Goal: Information Seeking & Learning: Learn about a topic

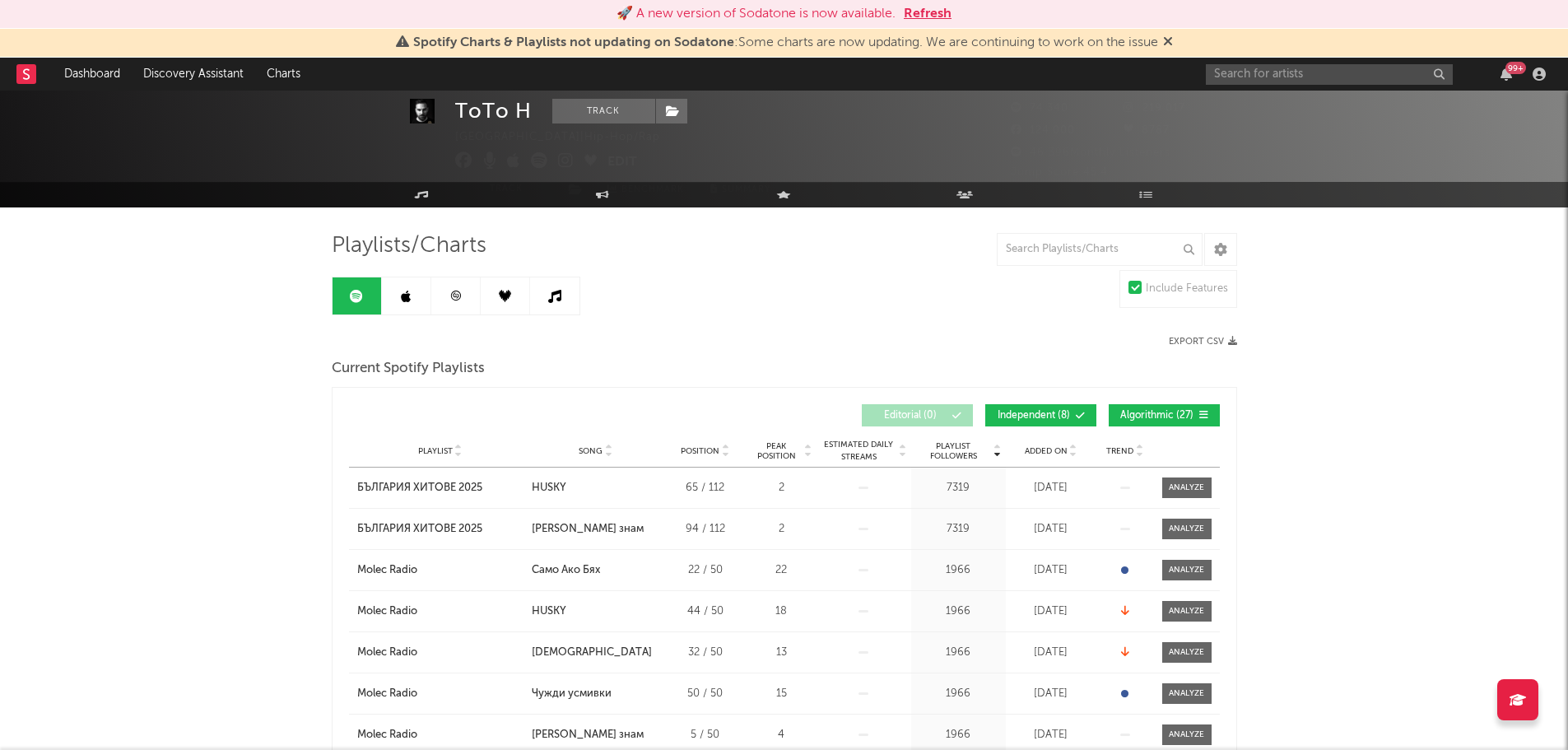
scroll to position [48, 0]
click at [951, 17] on button "Refresh" at bounding box center [927, 15] width 48 height 20
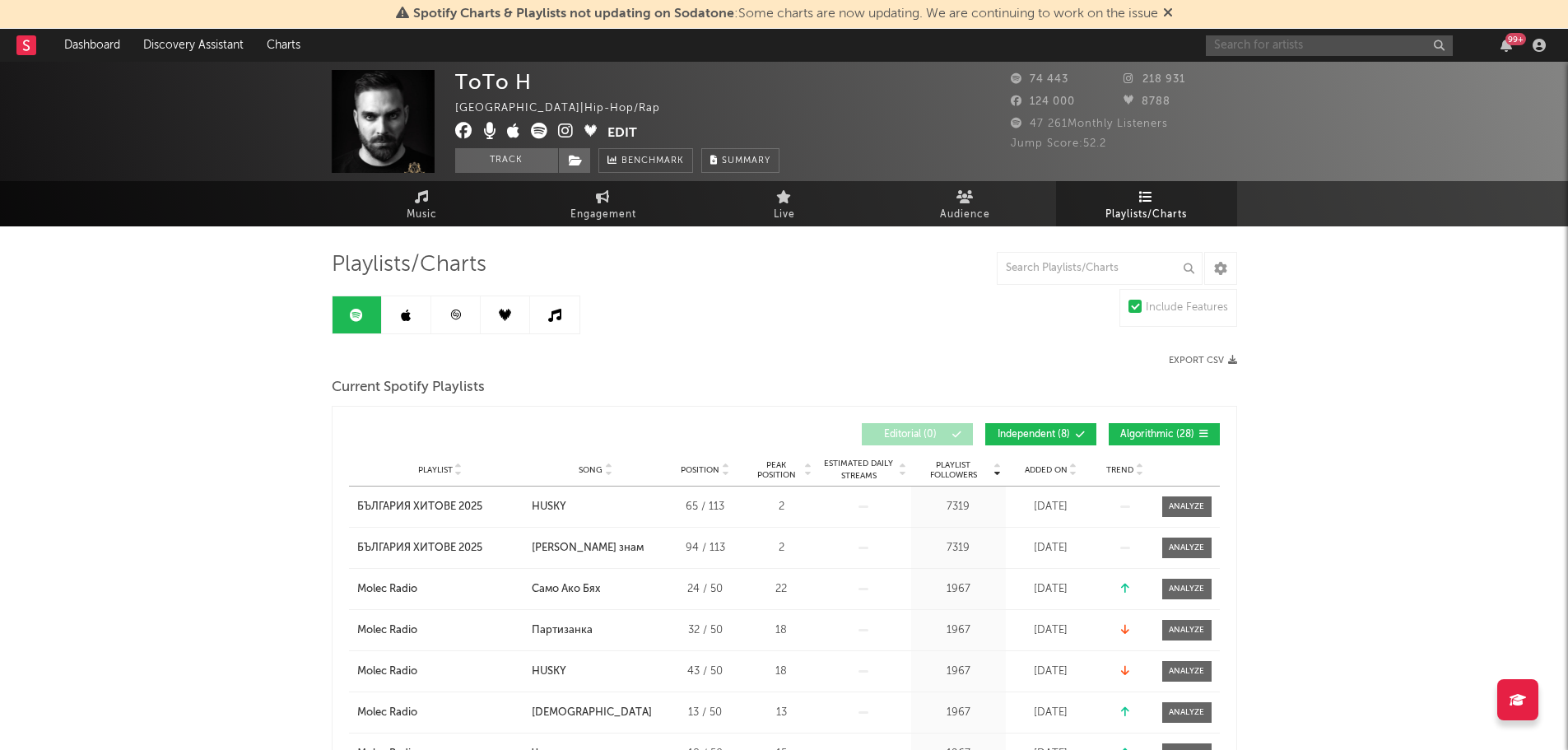
click at [1263, 46] on input "text" at bounding box center [1329, 45] width 247 height 21
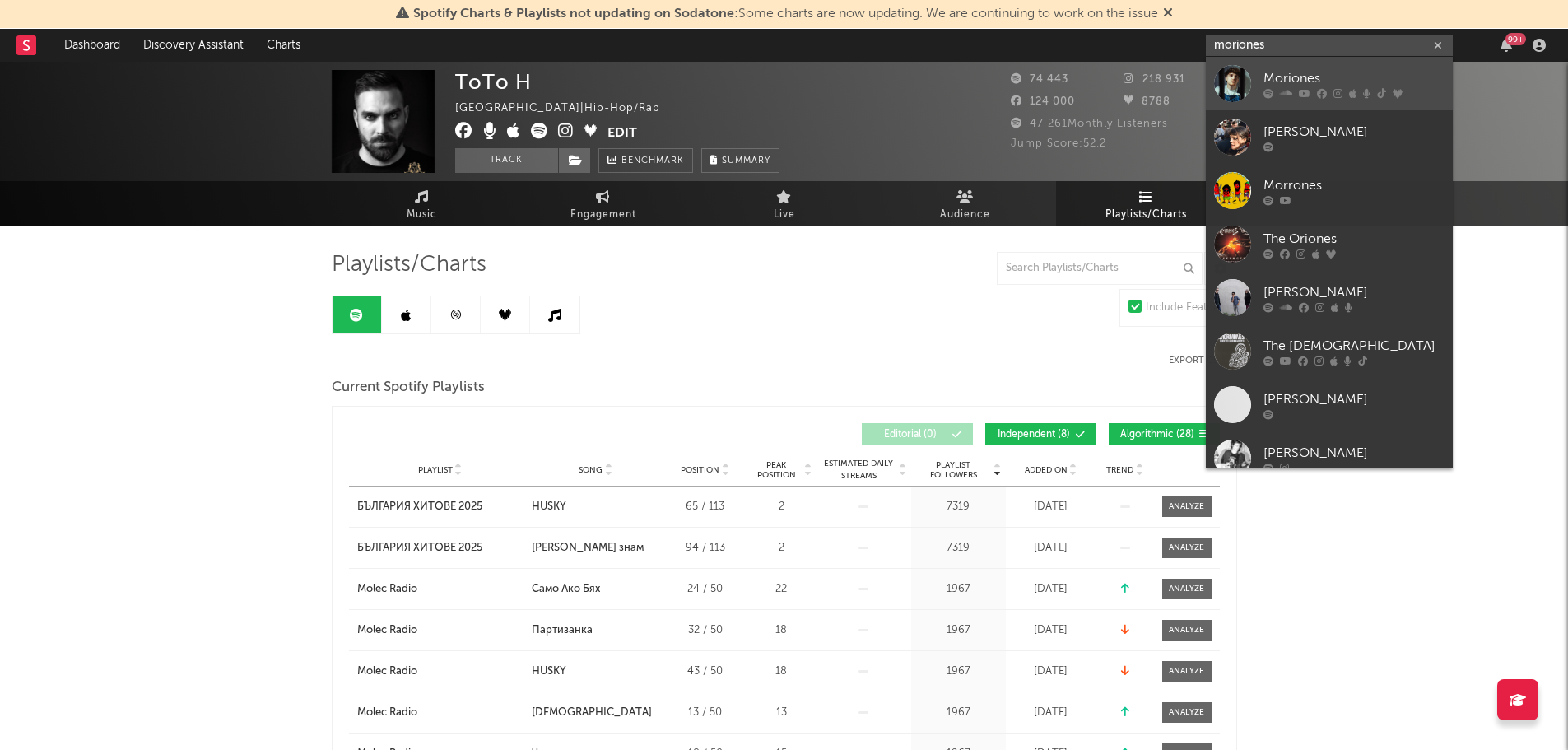
type input "moriones"
click at [1247, 85] on div at bounding box center [1232, 83] width 37 height 37
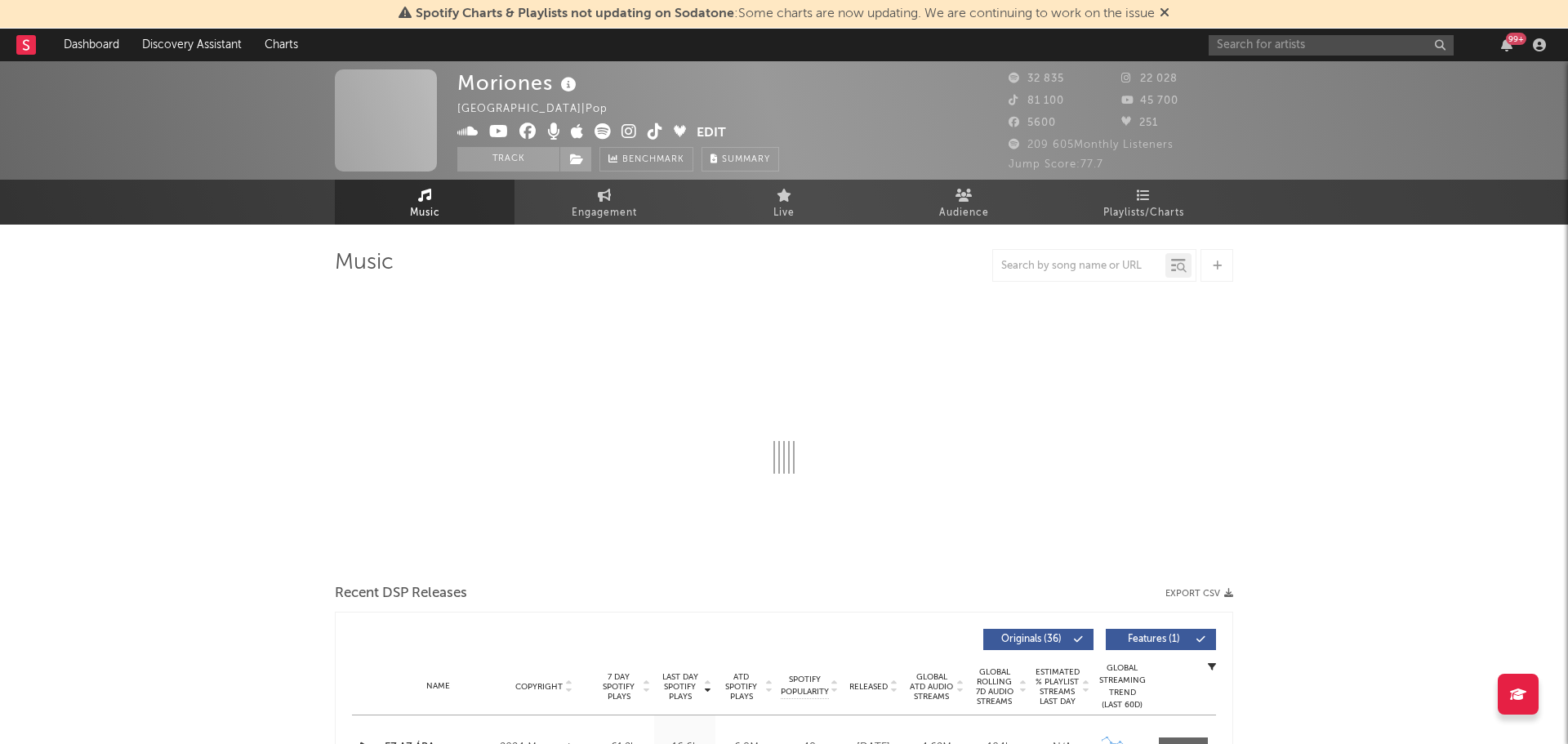
select select "6m"
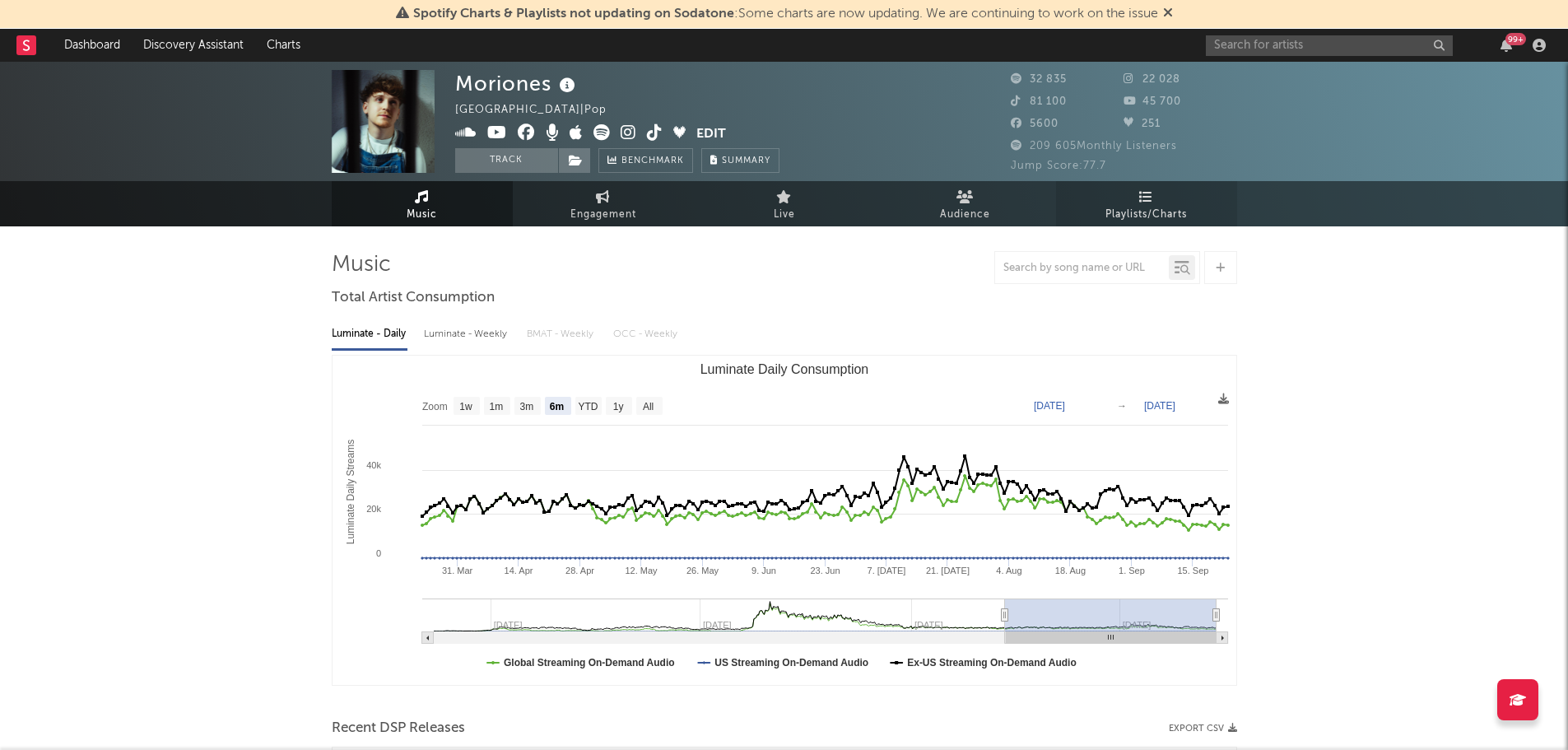
click at [1152, 195] on icon at bounding box center [1146, 197] width 14 height 14
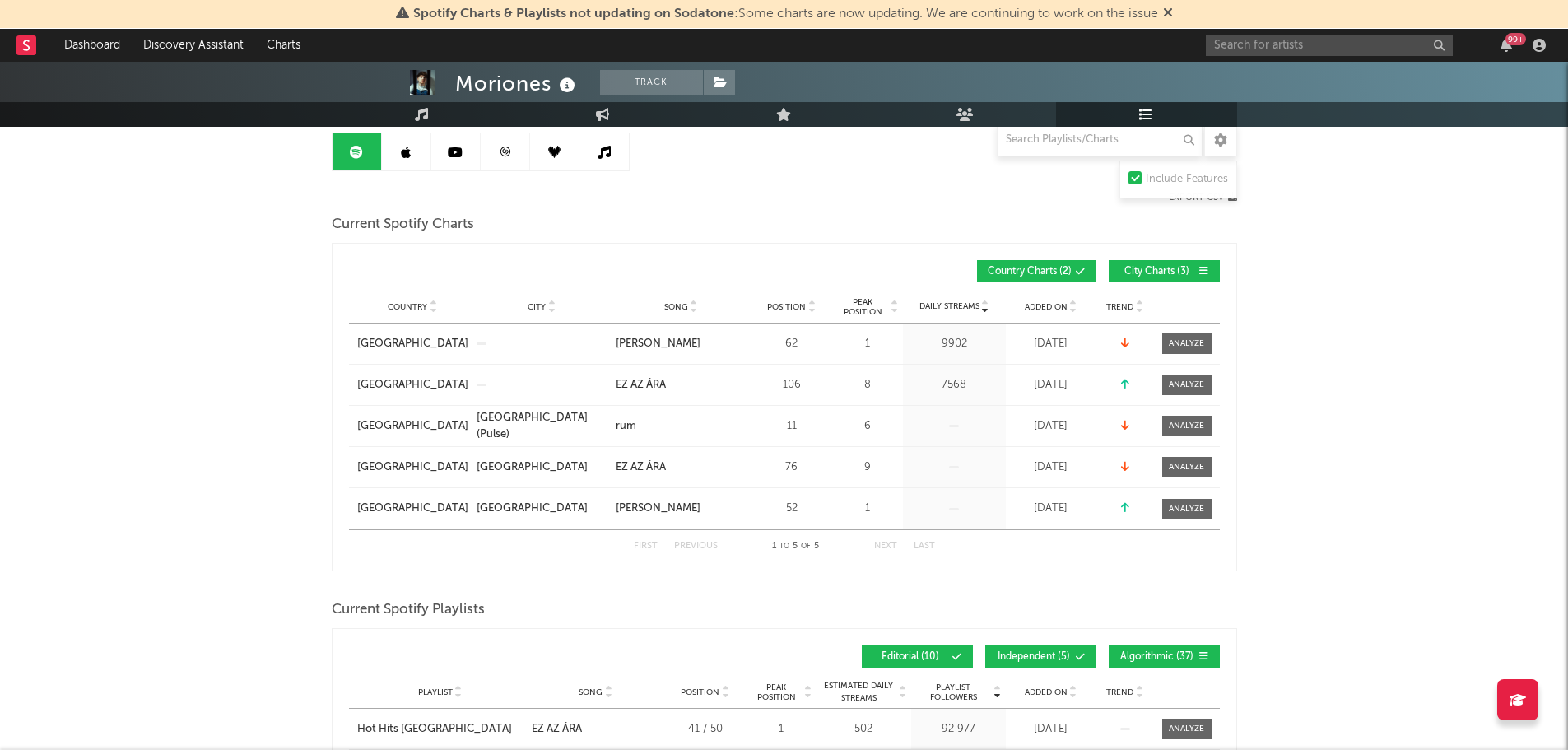
scroll to position [54, 0]
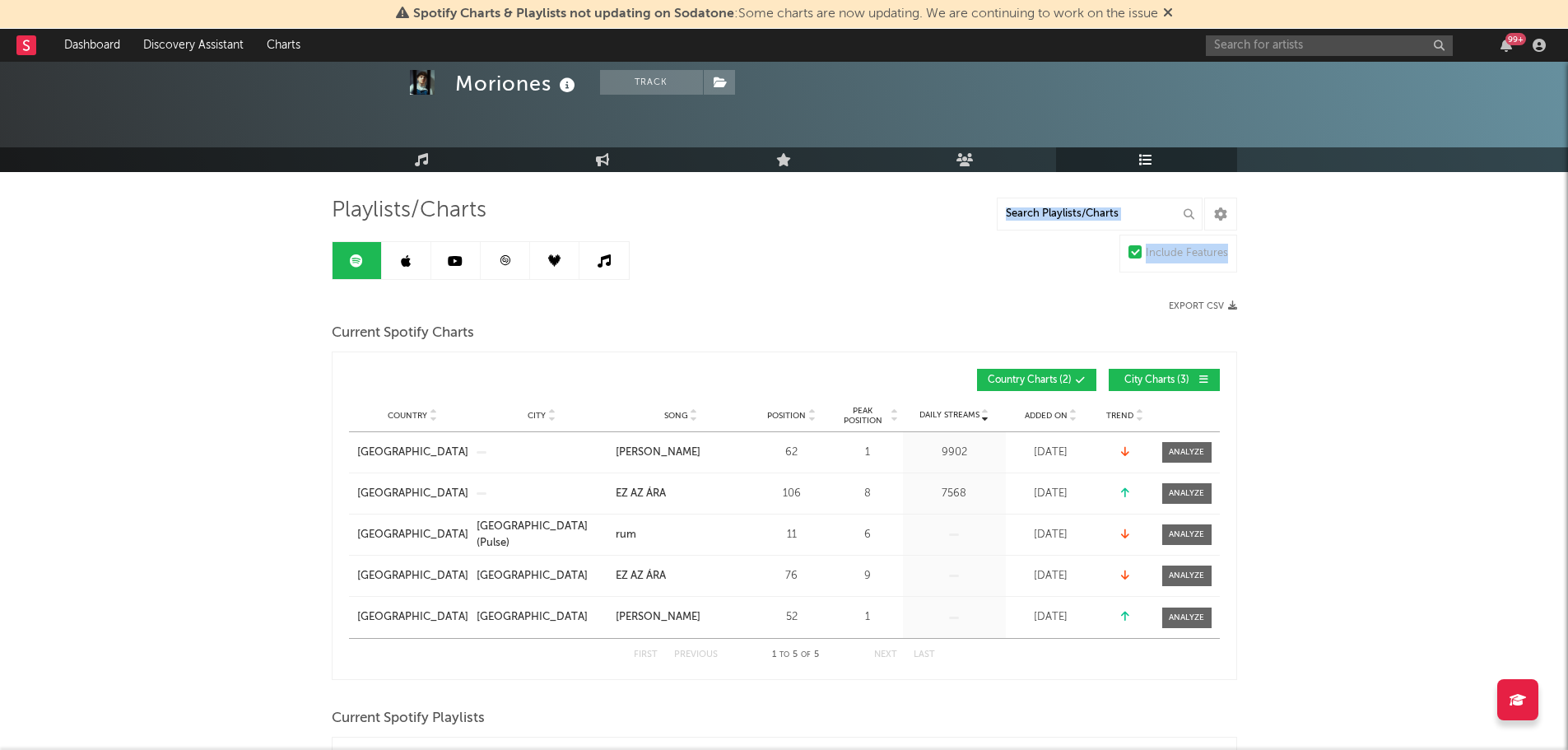
click at [411, 256] on link at bounding box center [406, 260] width 49 height 37
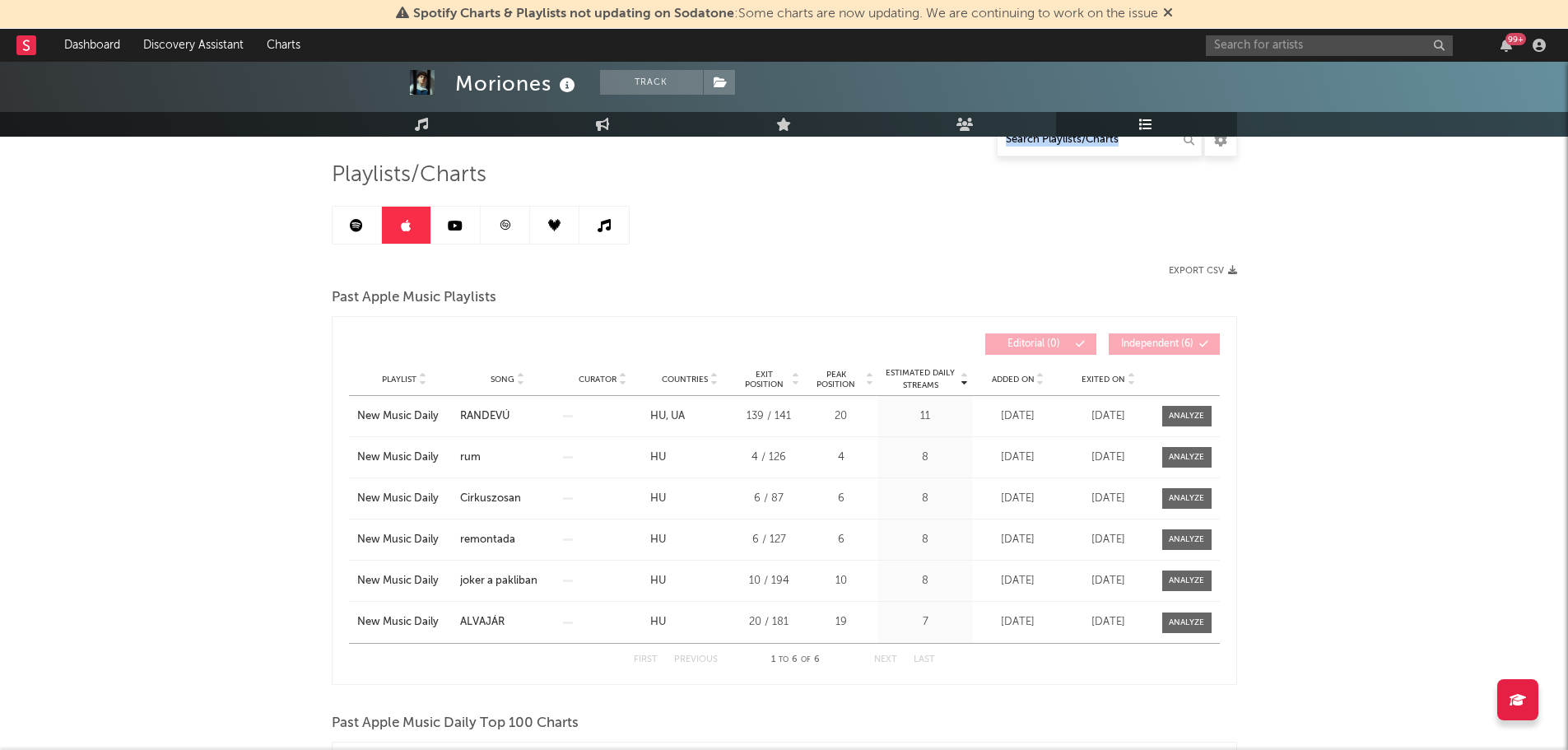
scroll to position [32, 0]
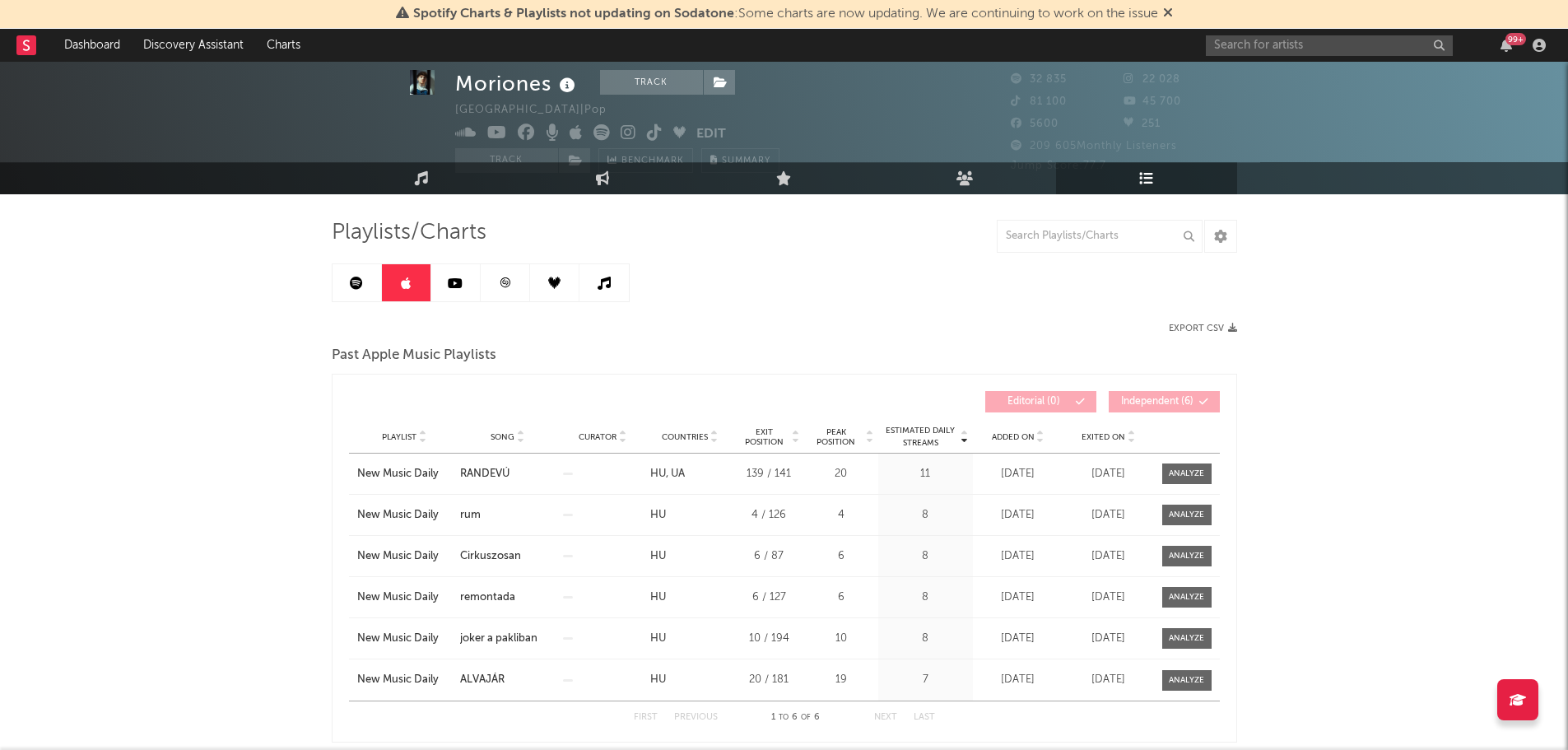
click at [344, 300] on link at bounding box center [357, 283] width 49 height 37
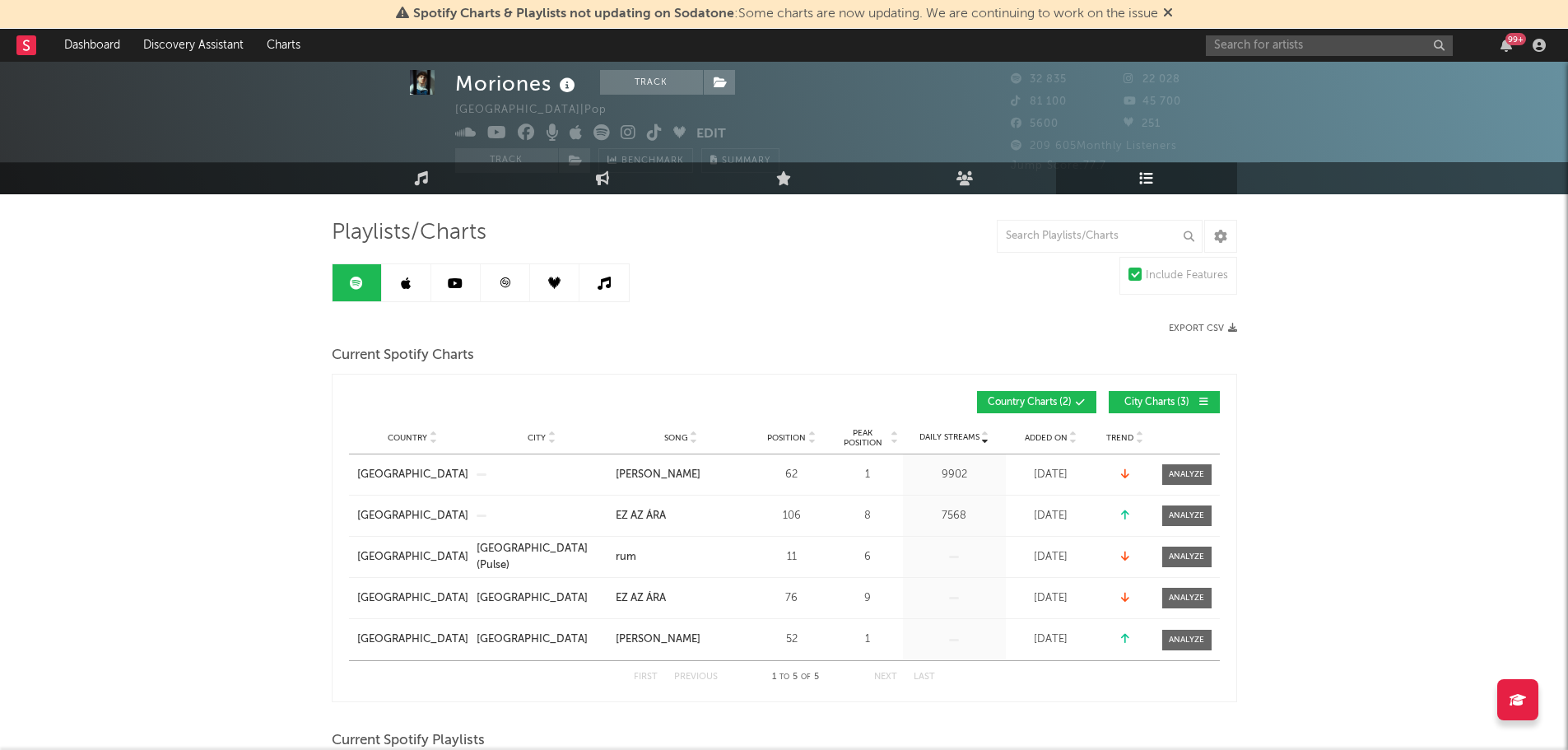
click at [360, 282] on icon at bounding box center [356, 283] width 14 height 14
click at [448, 287] on icon at bounding box center [455, 283] width 15 height 14
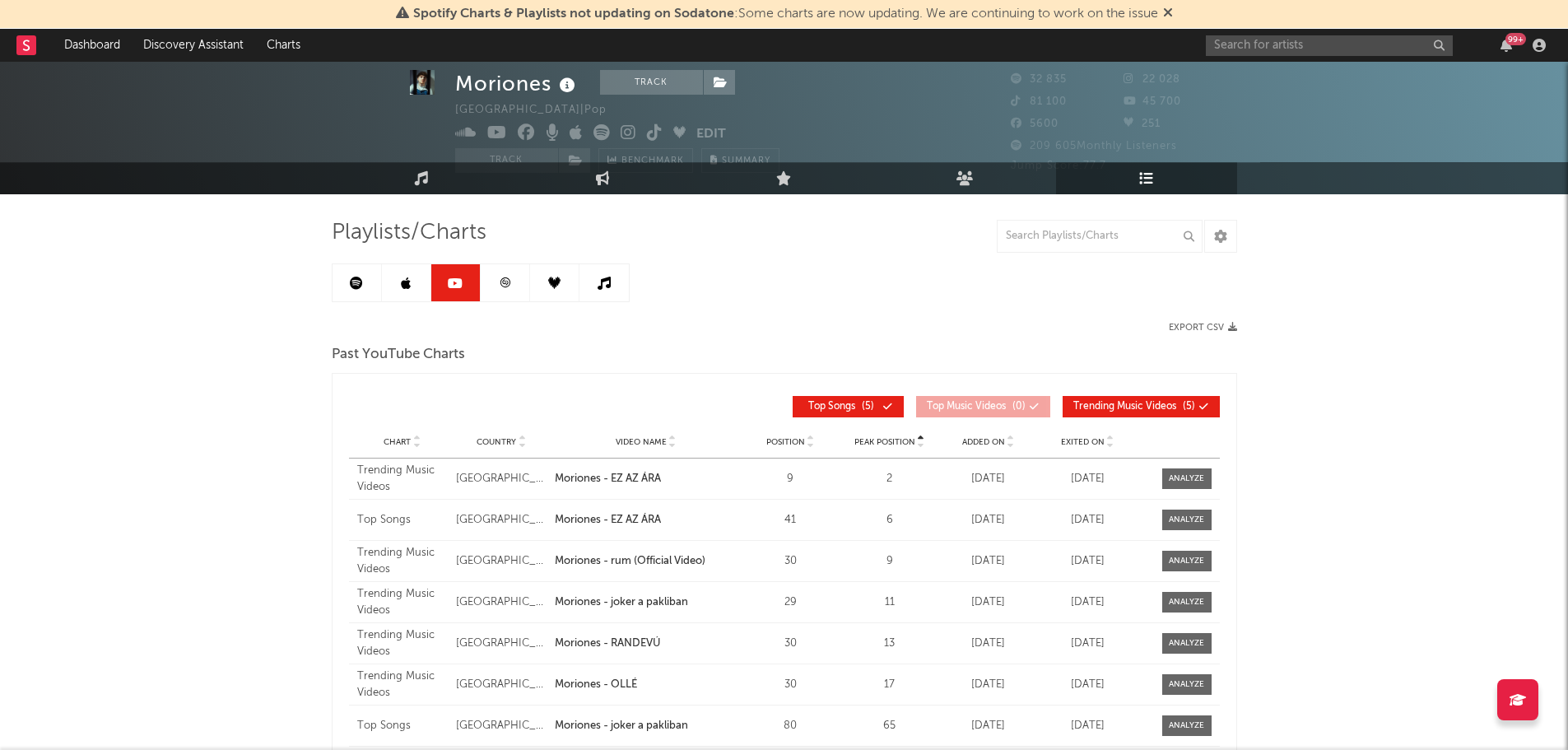
click at [492, 294] on link at bounding box center [505, 283] width 49 height 37
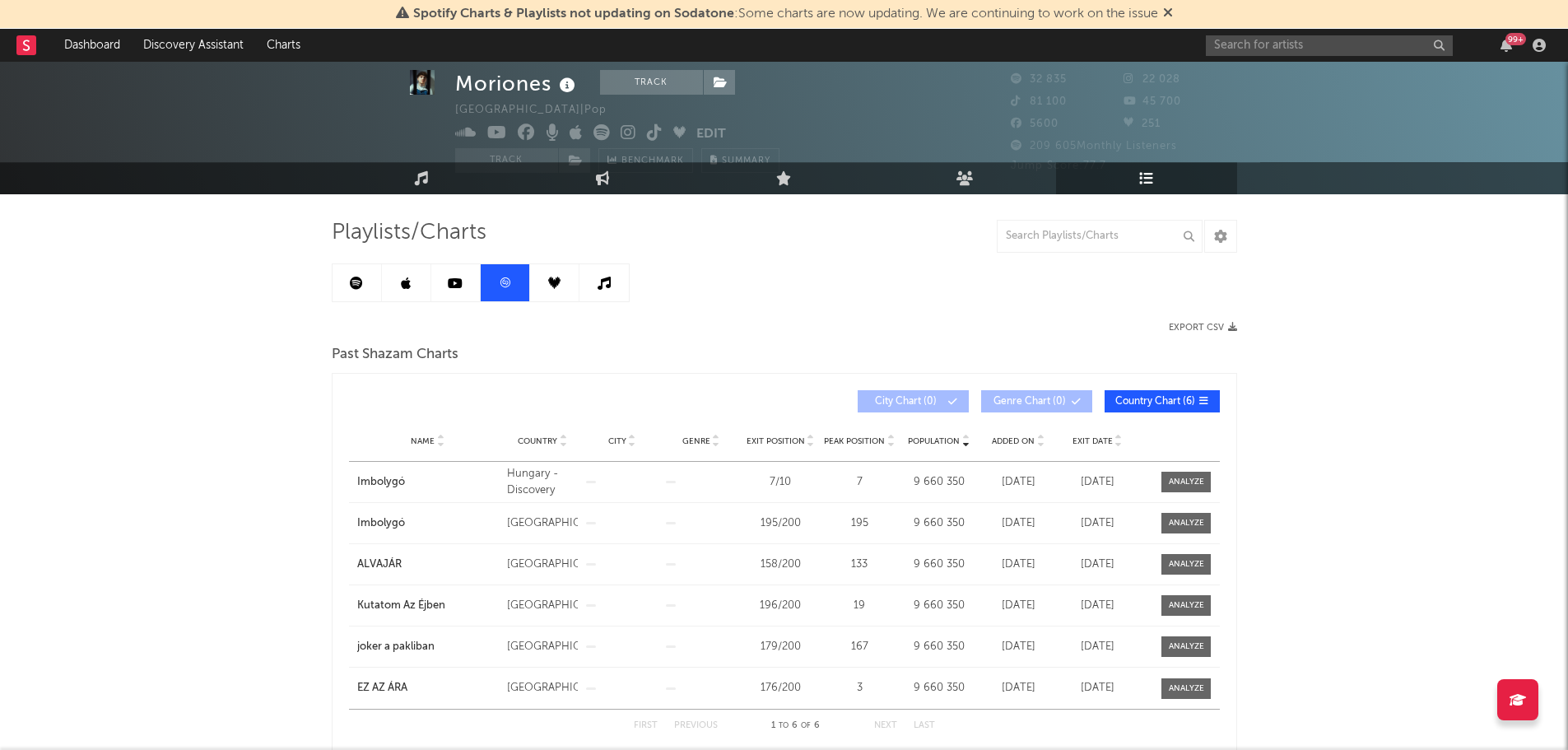
click at [539, 282] on link at bounding box center [555, 283] width 49 height 37
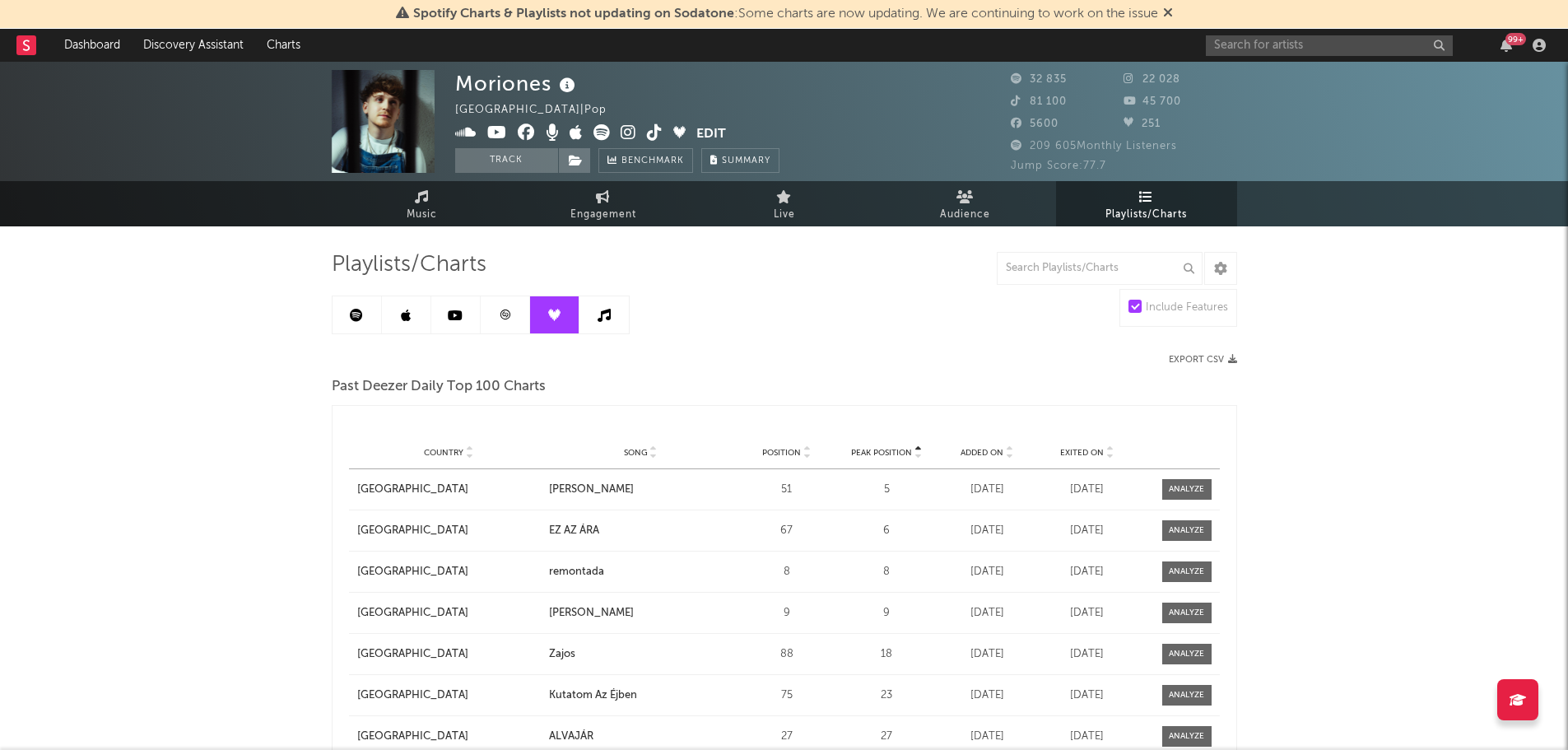
click at [605, 310] on icon at bounding box center [604, 316] width 14 height 14
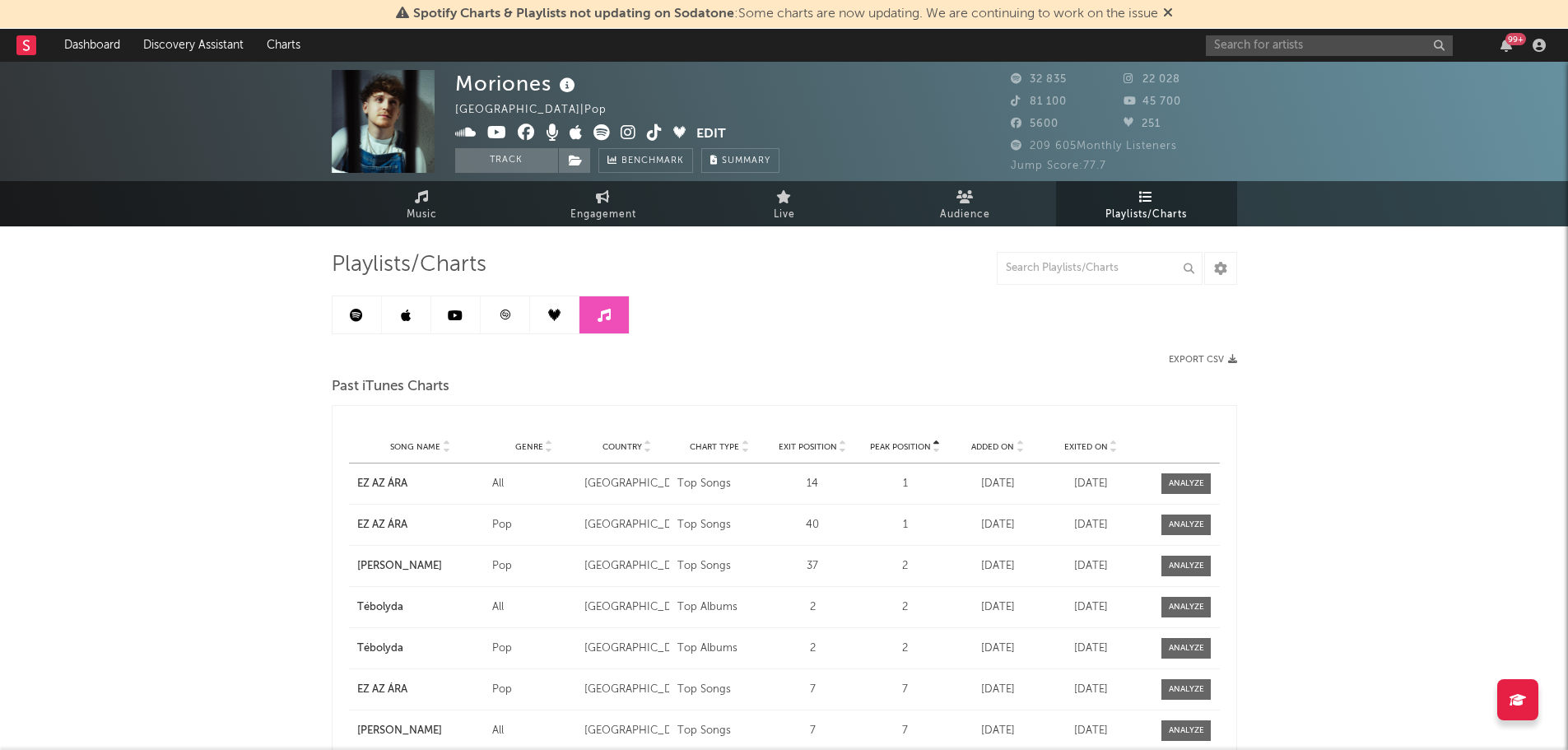
click at [510, 318] on icon at bounding box center [505, 316] width 13 height 13
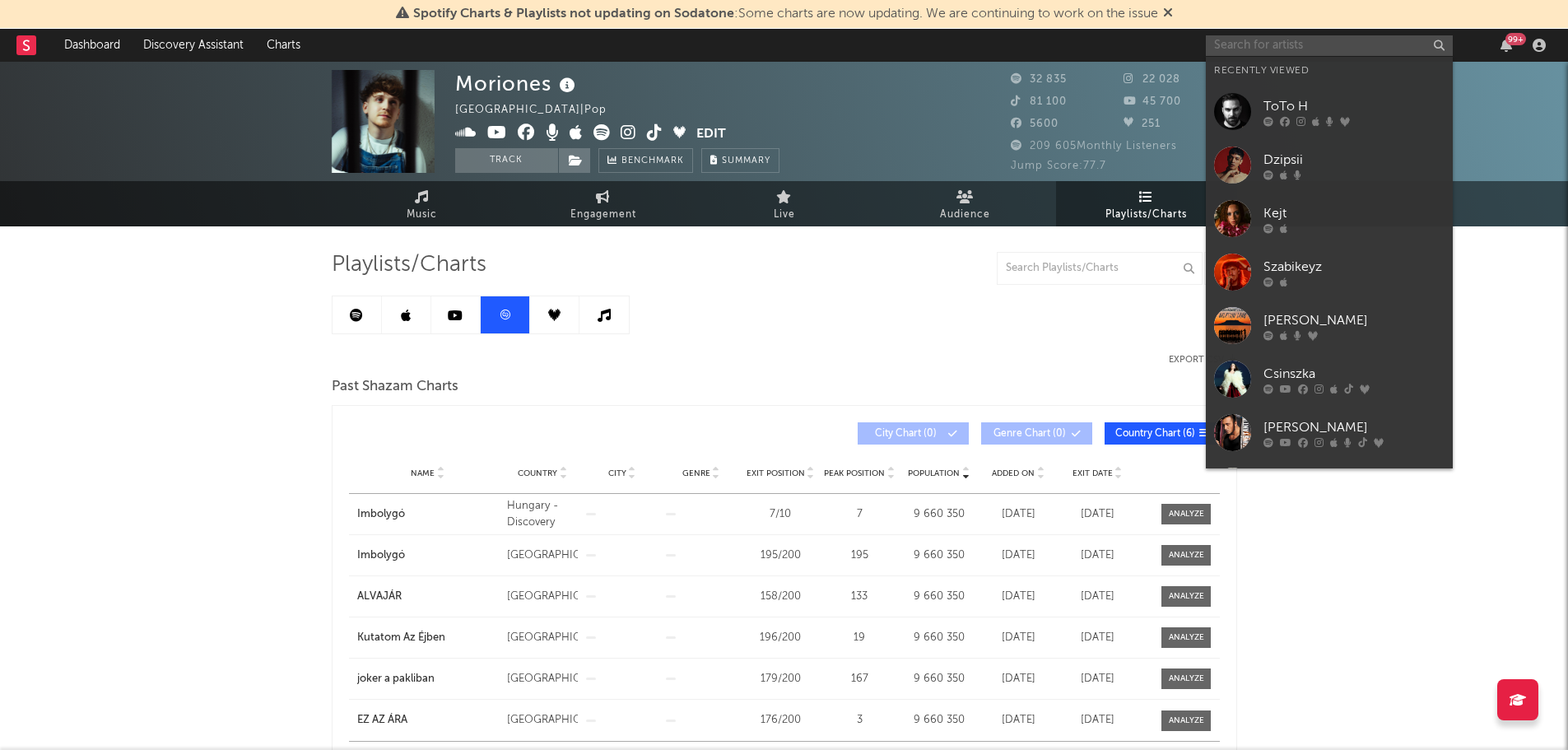
click at [1273, 43] on input "text" at bounding box center [1329, 45] width 247 height 21
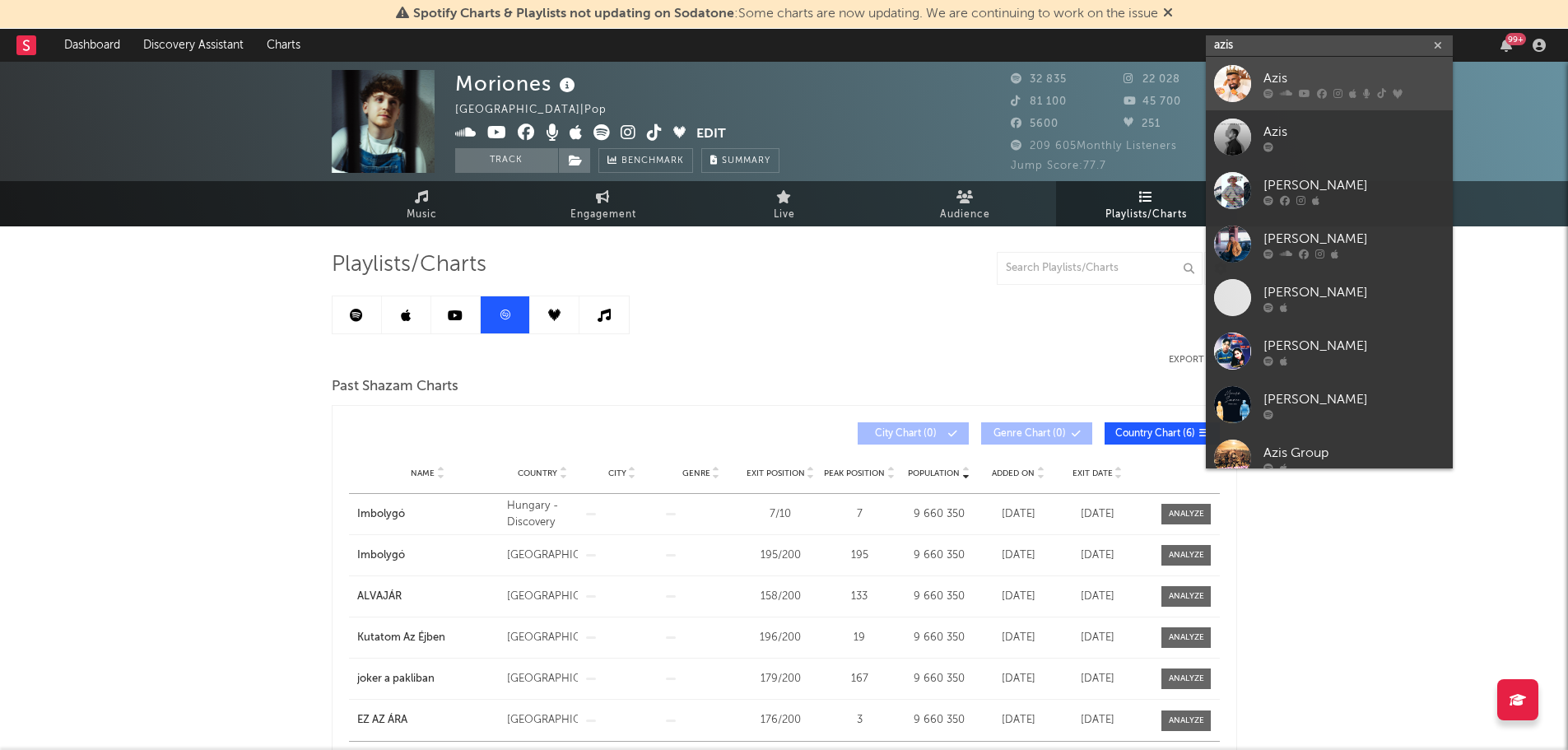
type input "azis"
click at [1238, 83] on div at bounding box center [1232, 83] width 37 height 37
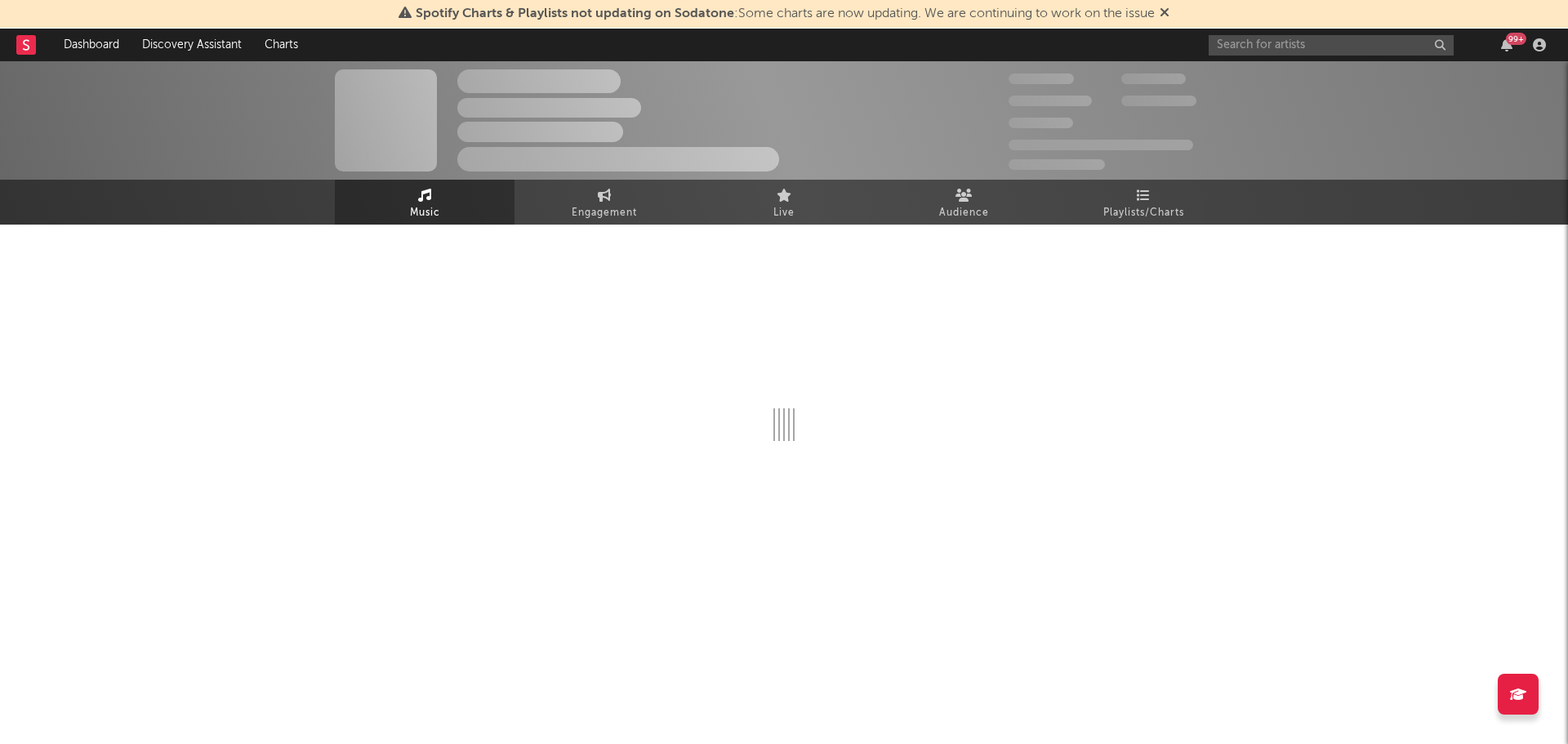
select select "6m"
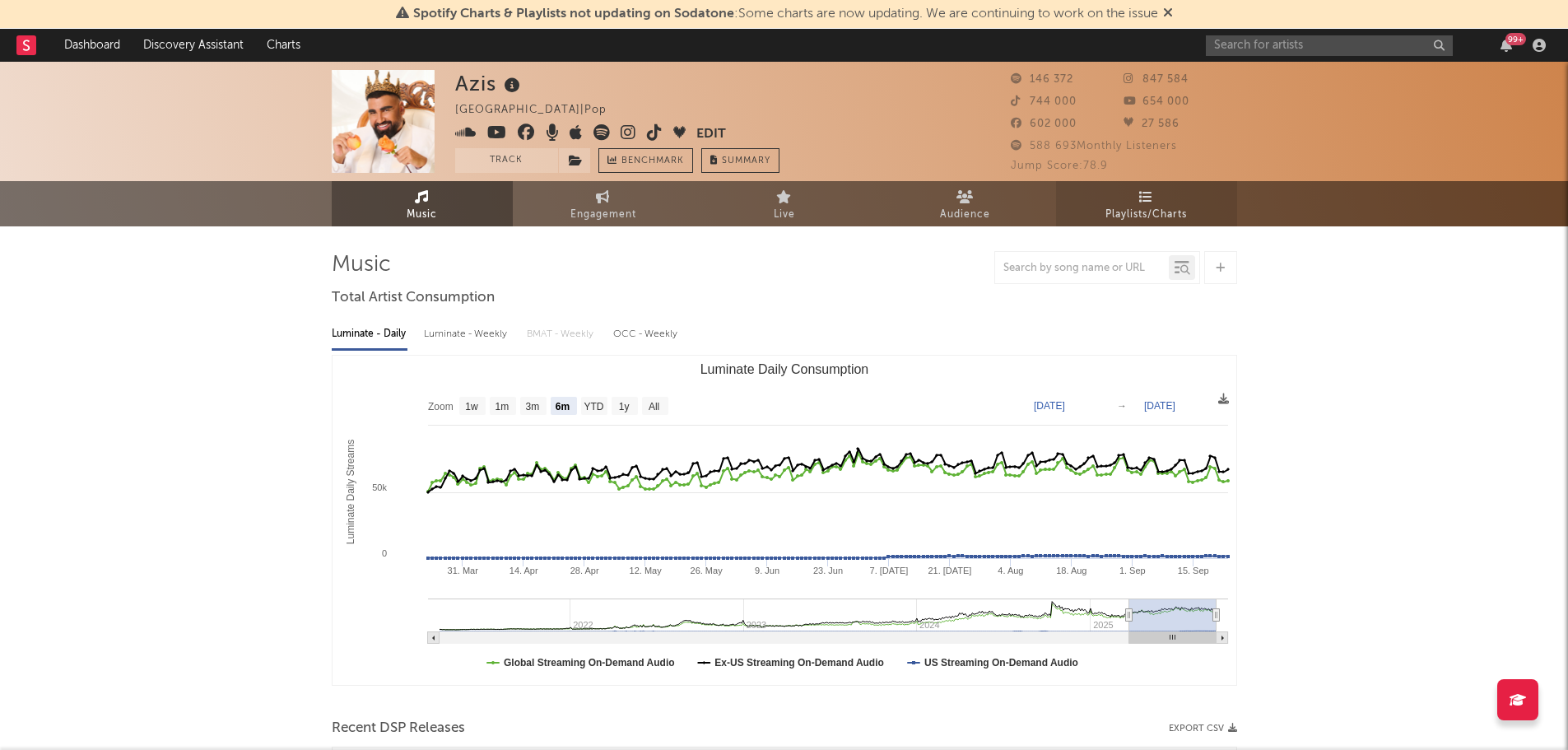
click at [1157, 200] on link "Playlists/Charts" at bounding box center [1147, 204] width 181 height 45
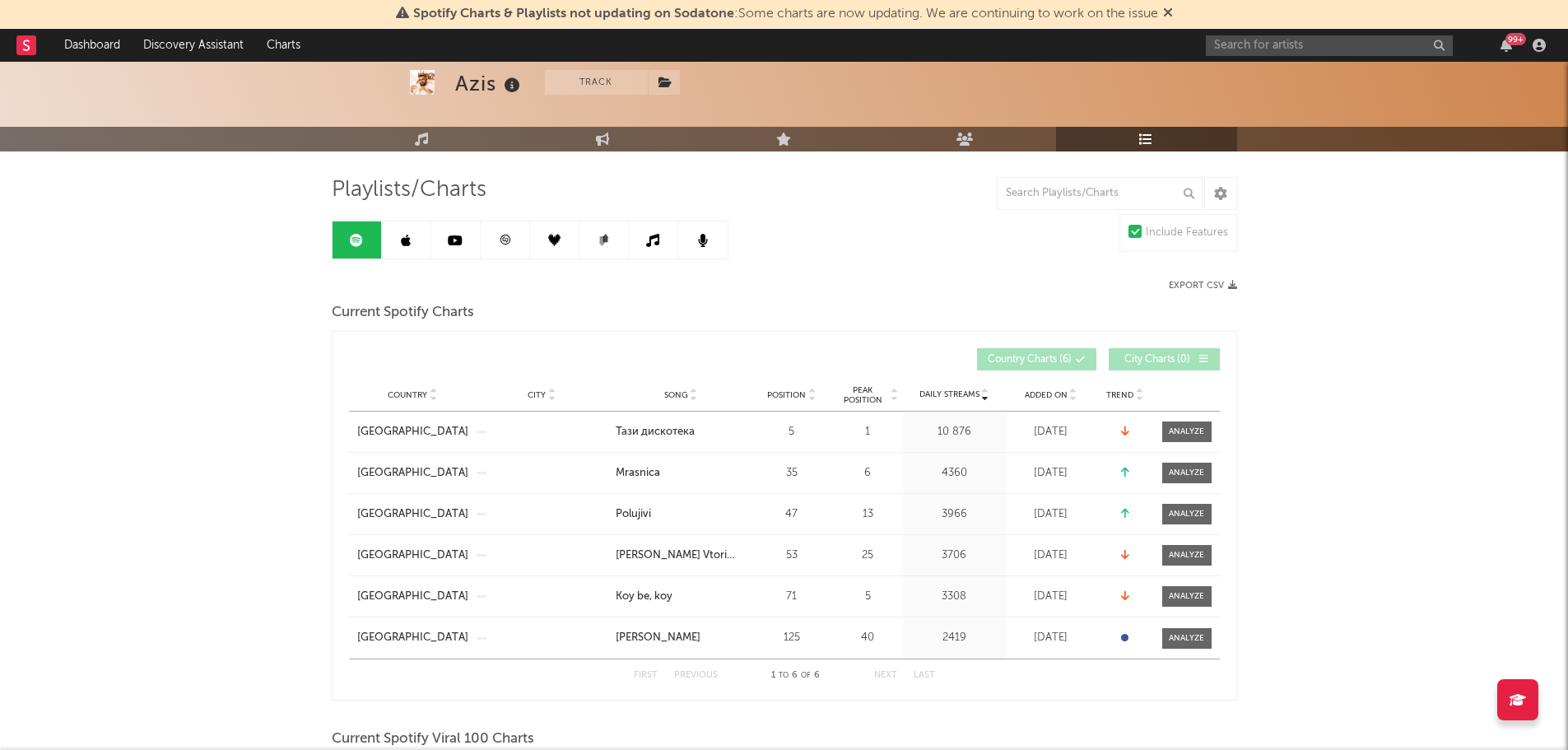
scroll to position [79, 0]
